Goal: Information Seeking & Learning: Find specific page/section

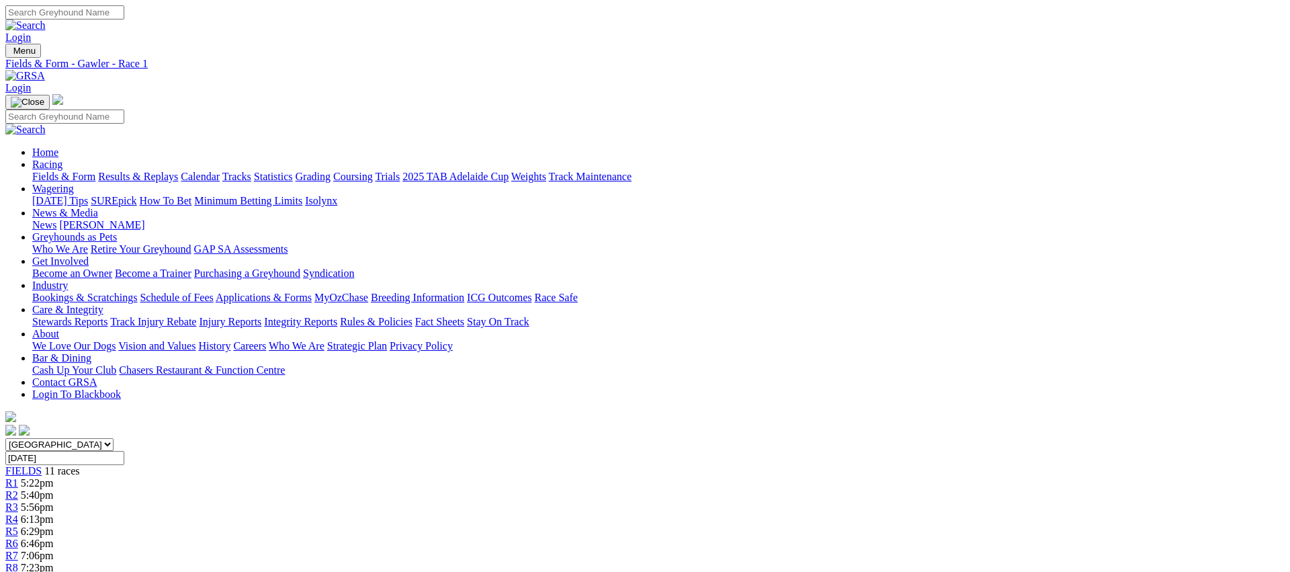
click at [95, 171] on link "Fields & Form" at bounding box center [63, 176] width 63 height 11
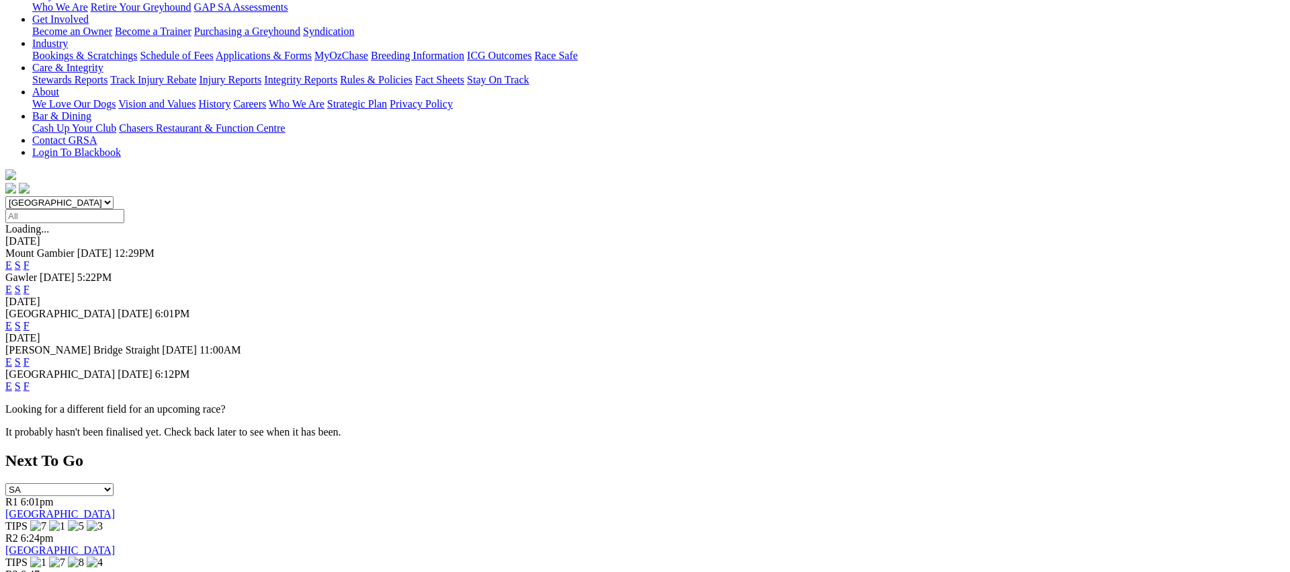
scroll to position [245, 0]
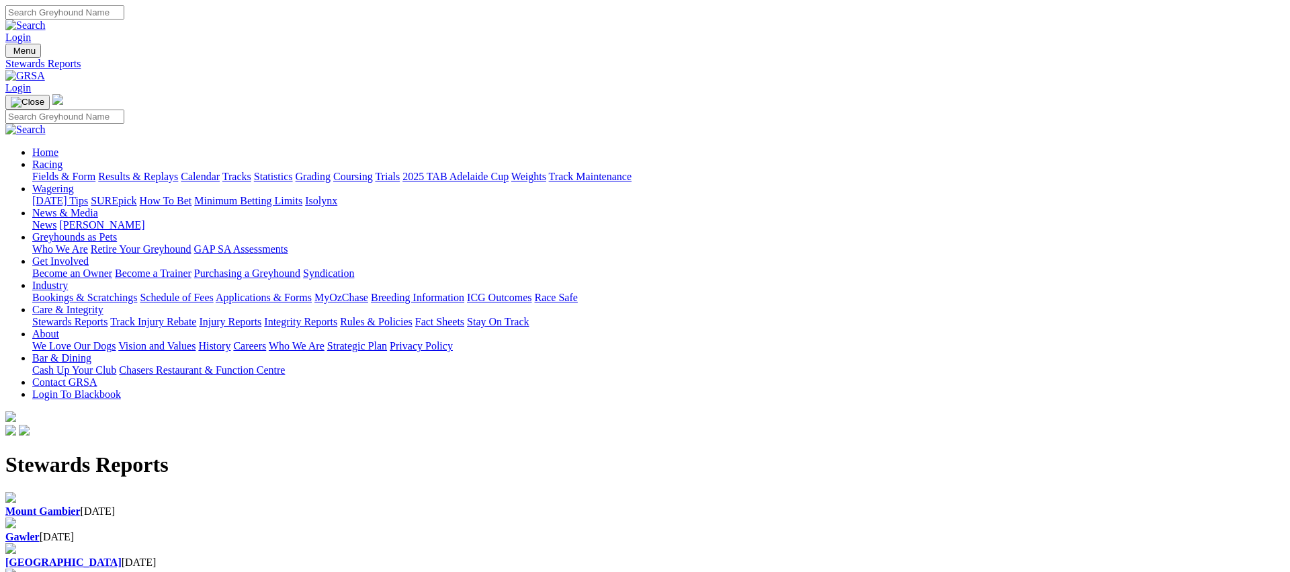
click at [40, 531] on b "Gawler" at bounding box center [22, 536] width 34 height 11
click at [81, 505] on b "Mount Gambier" at bounding box center [42, 510] width 75 height 11
